Goal: Information Seeking & Learning: Learn about a topic

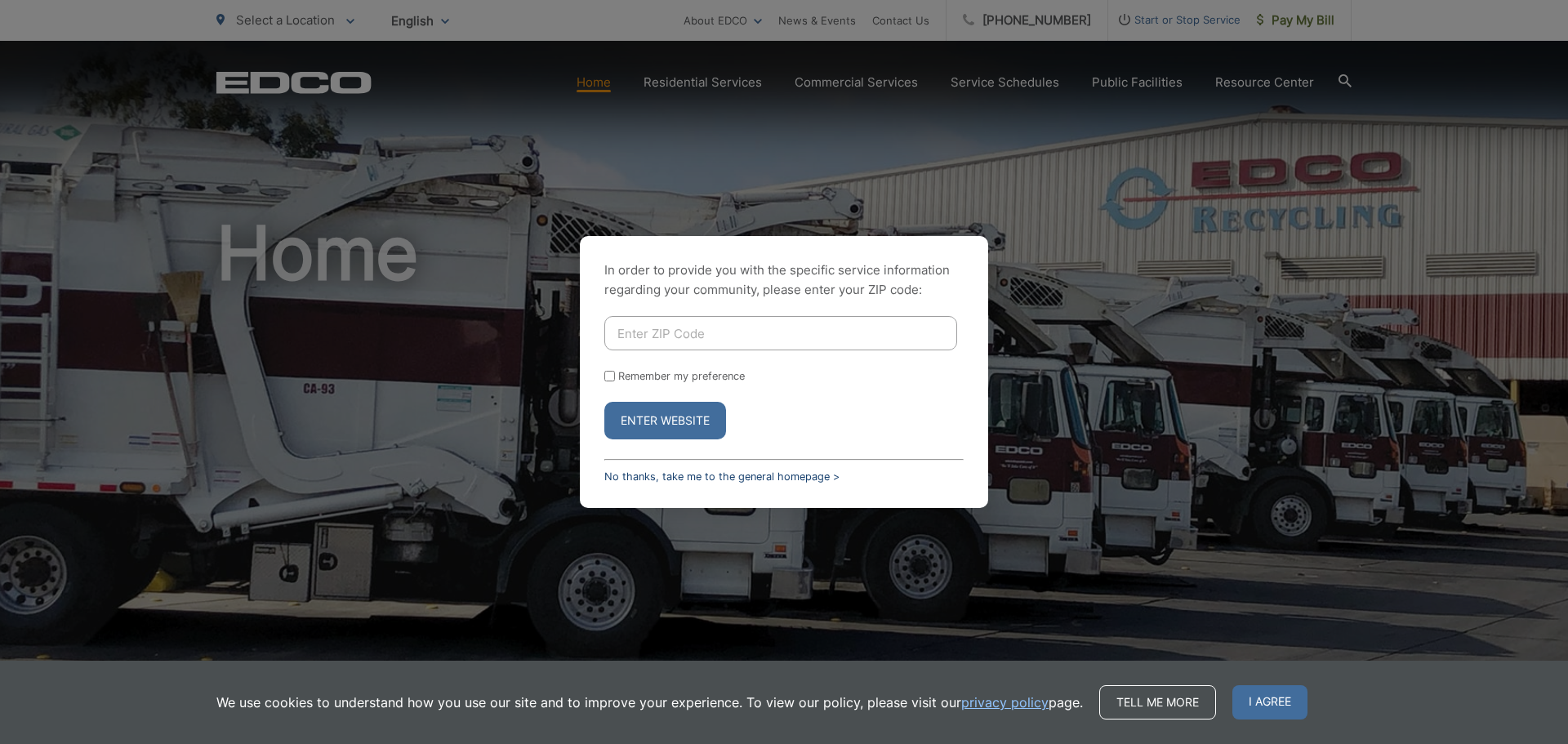
click at [634, 478] on link "No thanks, take me to the general homepage >" at bounding box center [722, 476] width 235 height 12
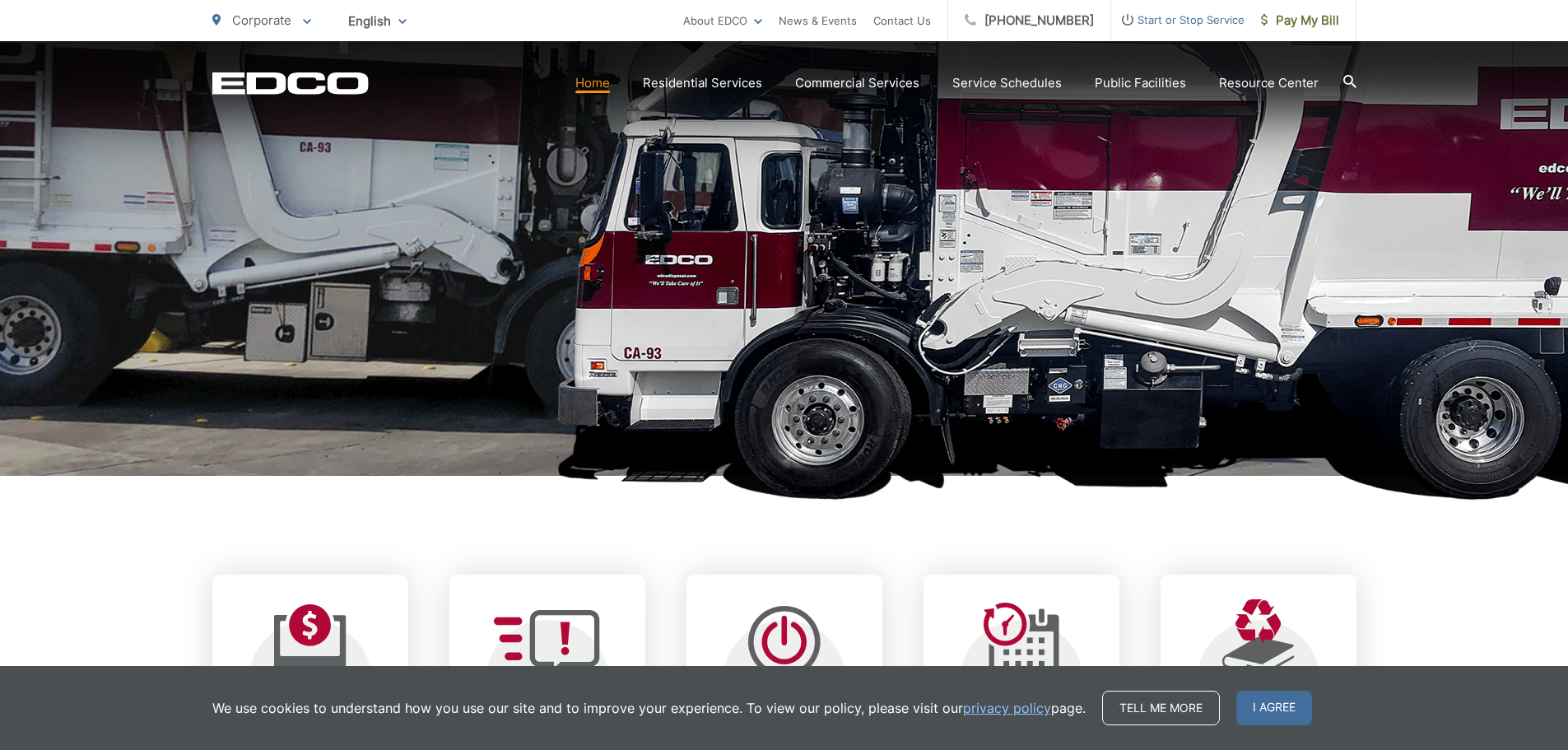
scroll to position [247, 0]
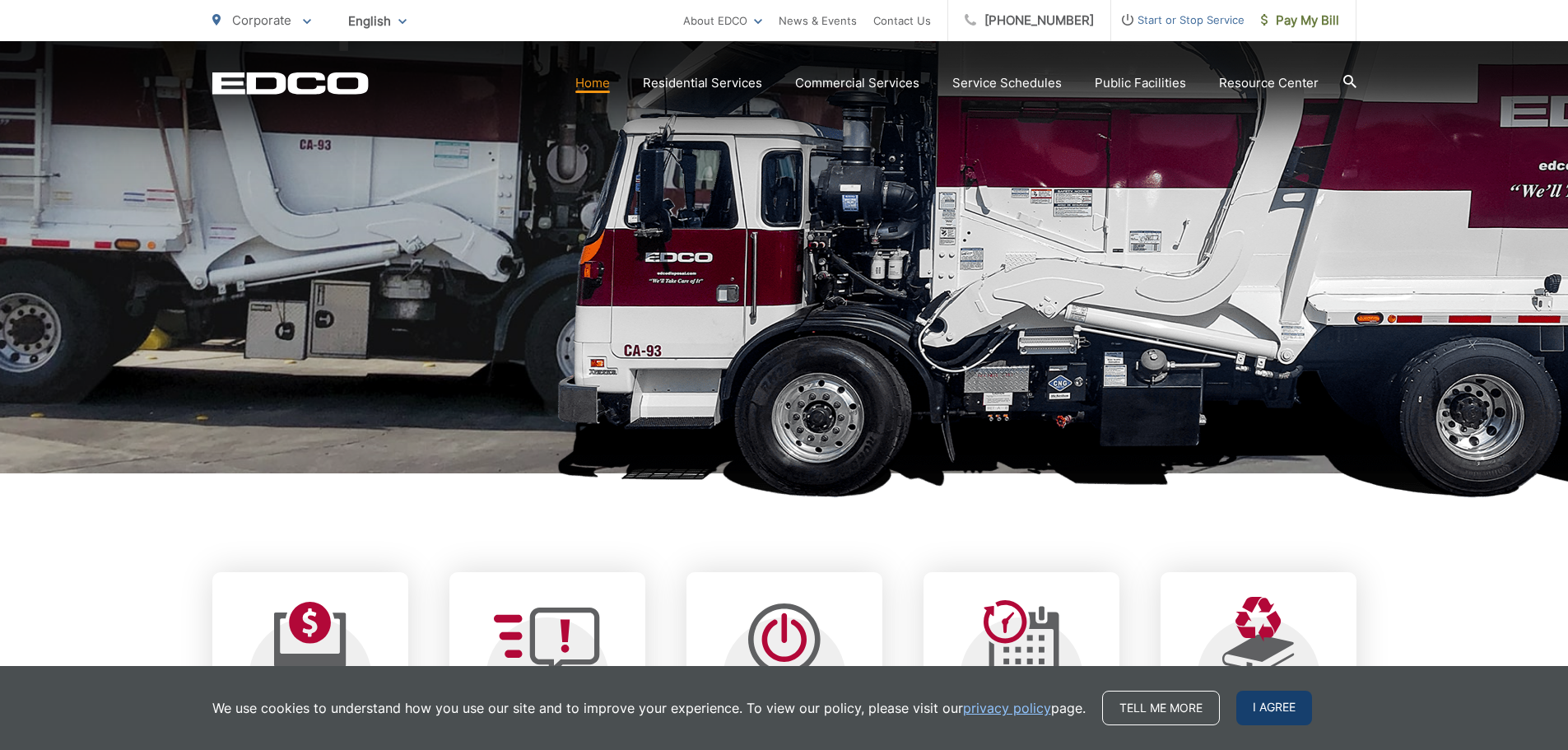
click at [1282, 708] on span "I agree" at bounding box center [1274, 708] width 76 height 34
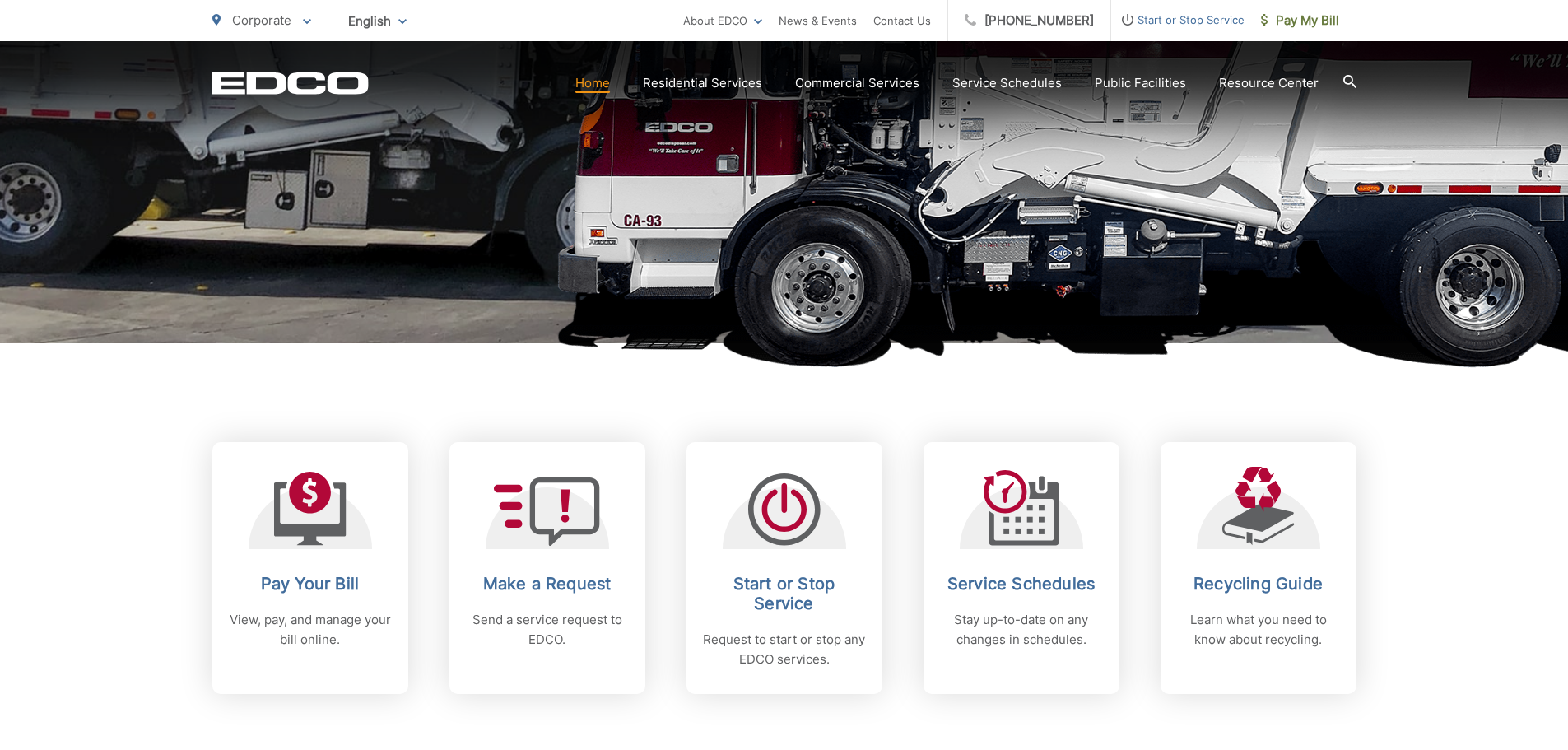
scroll to position [577, 0]
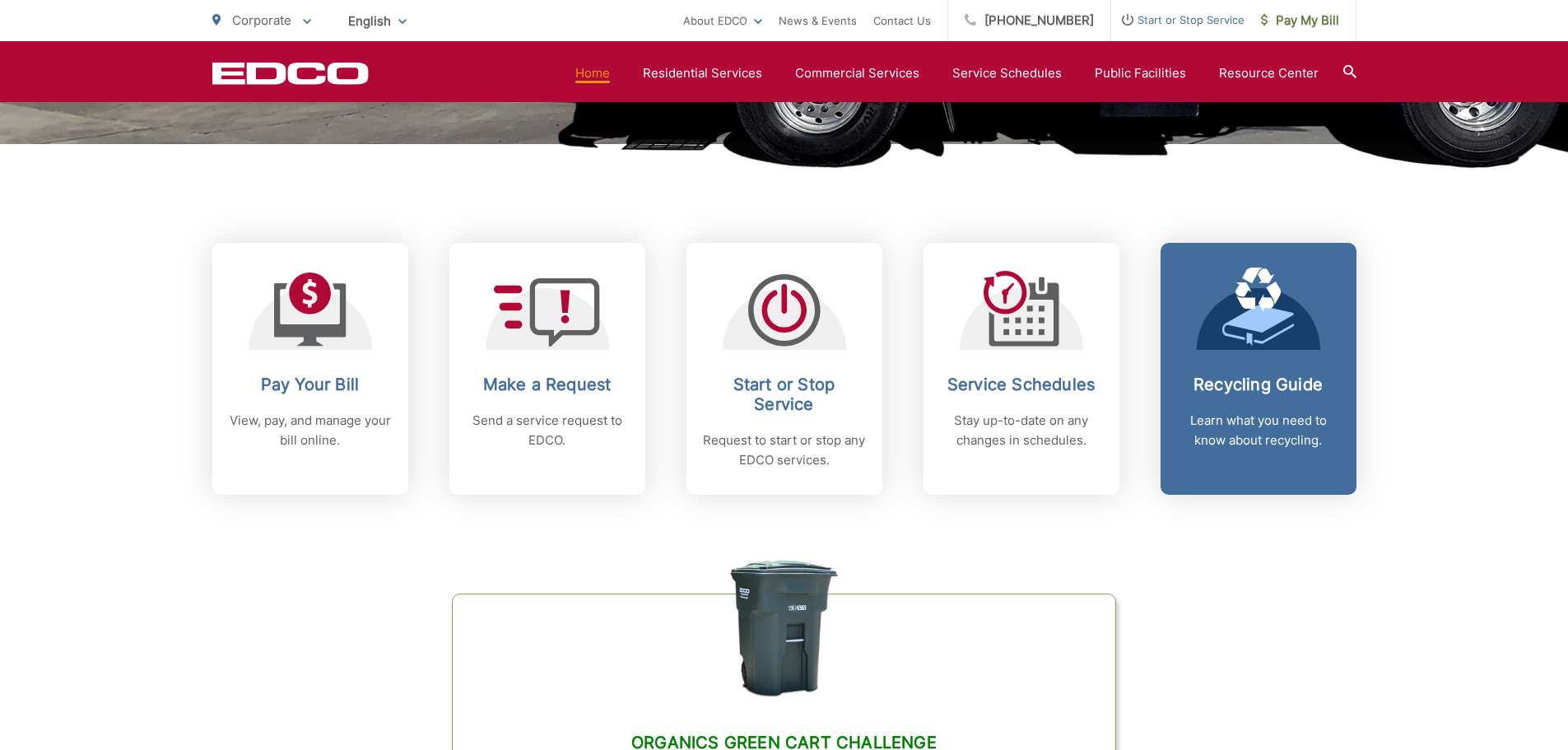
click at [1263, 379] on h2 "Recycling Guide" at bounding box center [1258, 385] width 163 height 19
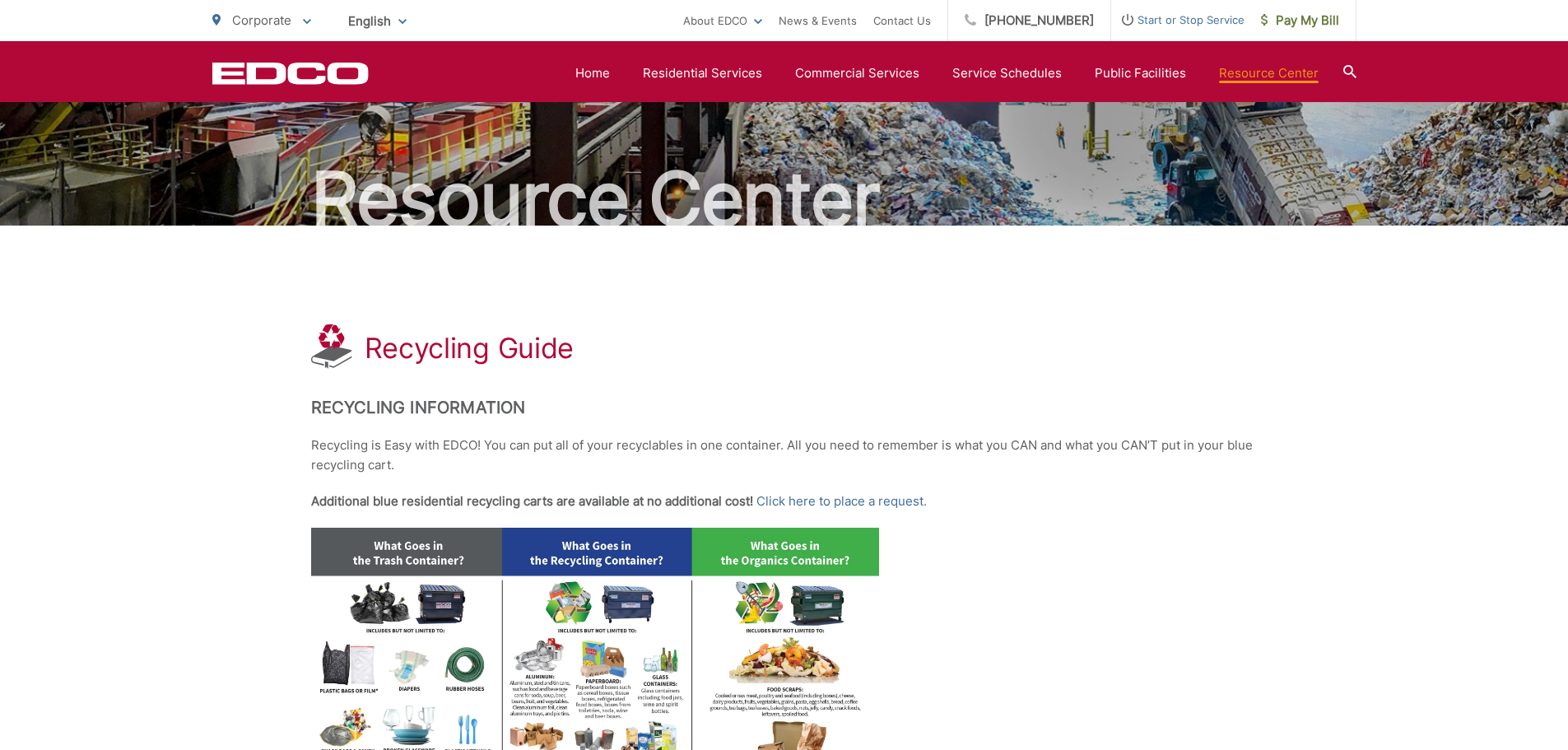
scroll to position [82, 0]
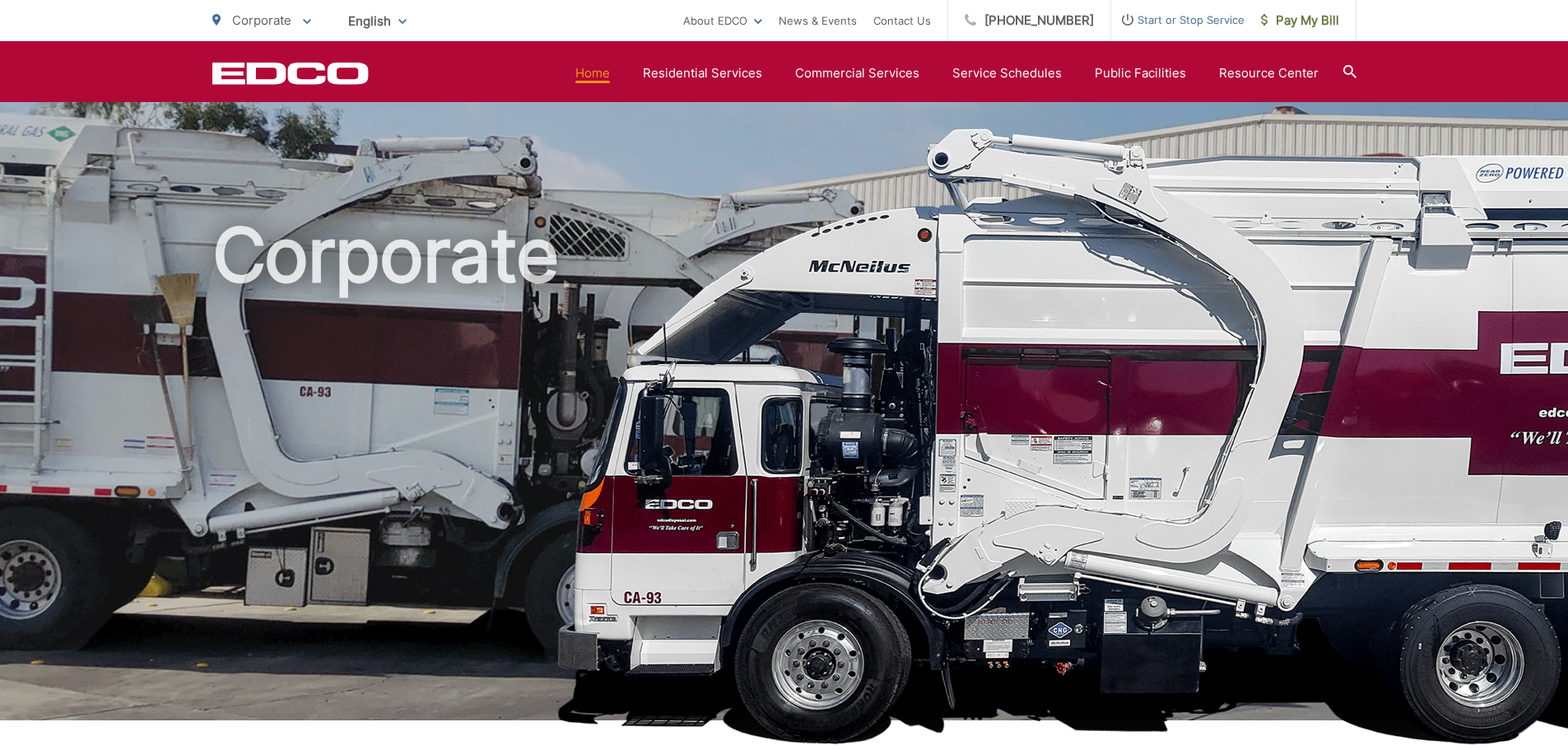
scroll to position [577, 0]
